Goal: Information Seeking & Learning: Learn about a topic

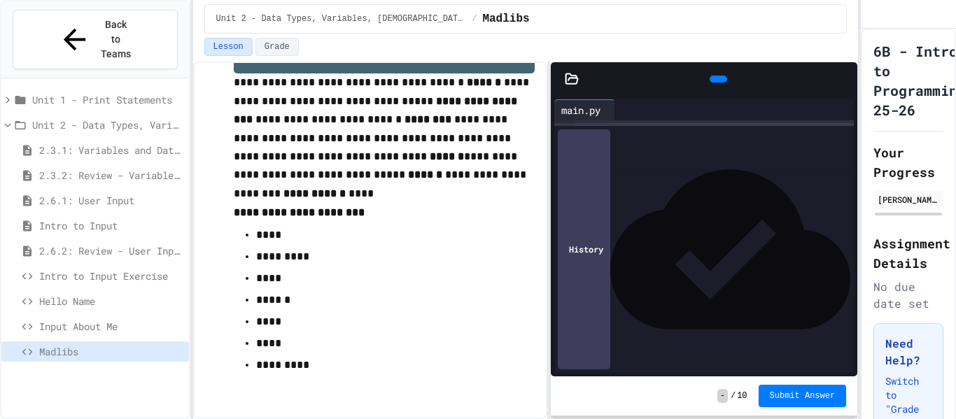
scroll to position [1230, 0]
click at [105, 269] on span "Intro to Input Exercise" at bounding box center [111, 276] width 144 height 15
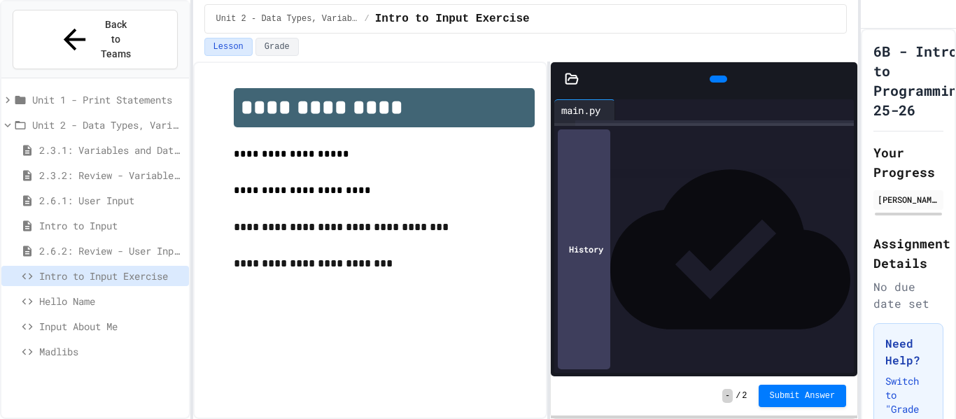
click at [111, 291] on div "Hello Name" at bounding box center [94, 301] width 187 height 20
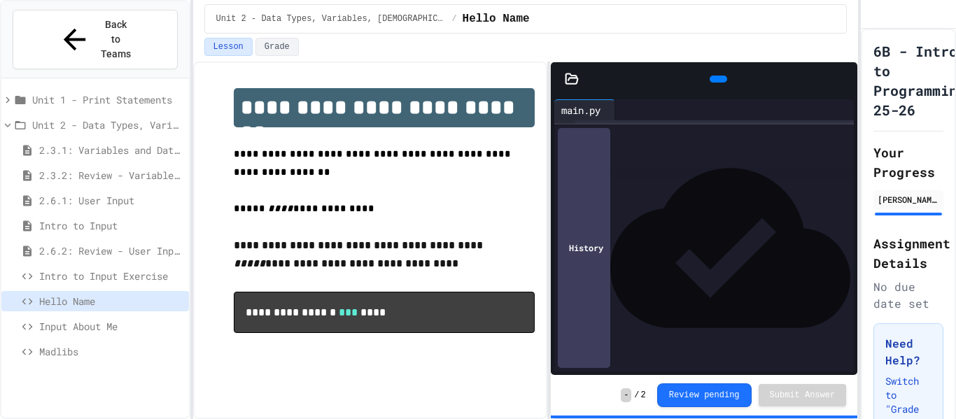
click at [113, 319] on span "Input About Me" at bounding box center [111, 326] width 144 height 15
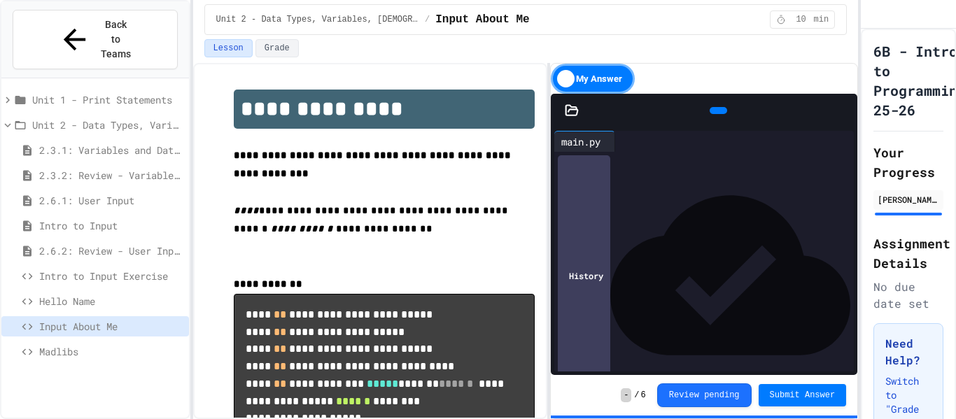
click at [103, 269] on span "Intro to Input Exercise" at bounding box center [111, 276] width 144 height 15
